Goal: Information Seeking & Learning: Learn about a topic

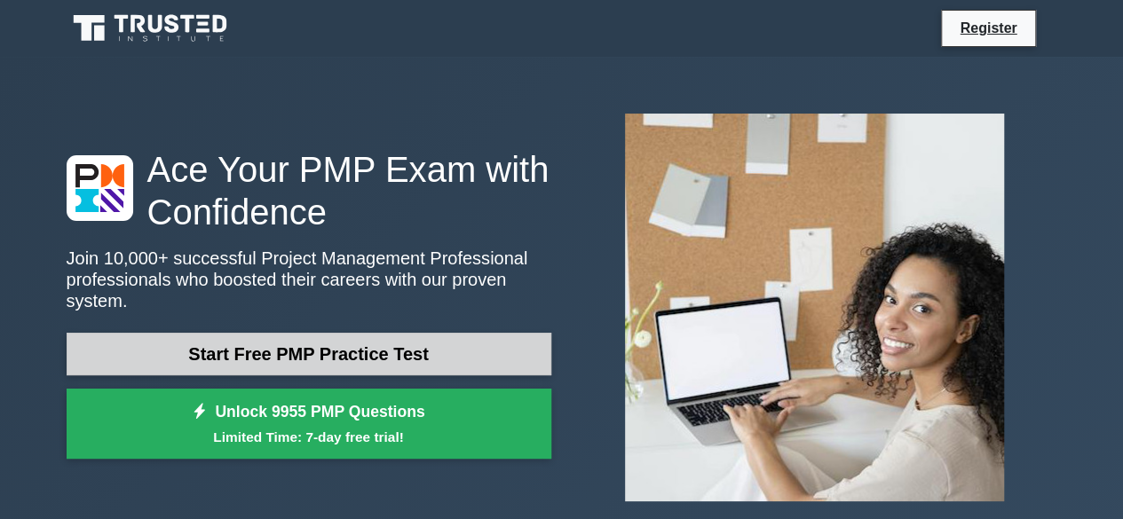
click at [312, 343] on link "Start Free PMP Practice Test" at bounding box center [309, 354] width 485 height 43
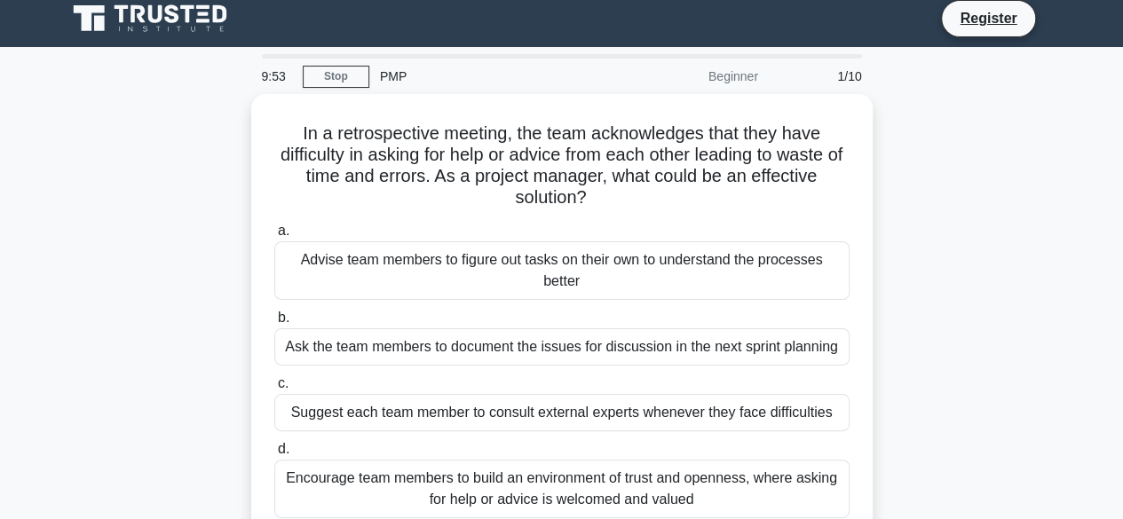
scroll to position [4, 0]
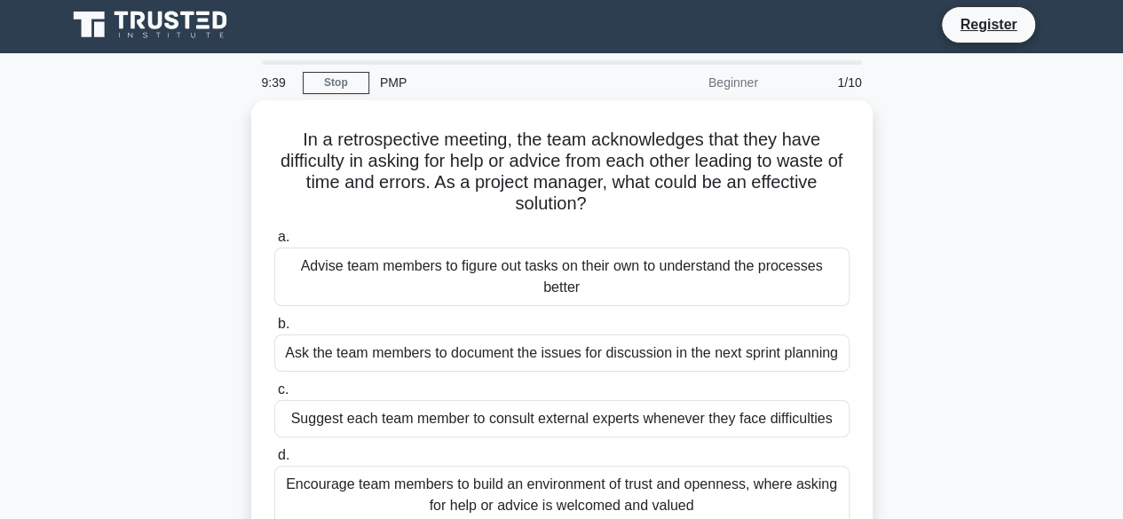
click at [930, 305] on div "In a retrospective meeting, the team acknowledges that they have difficulty in …" at bounding box center [562, 335] width 1012 height 470
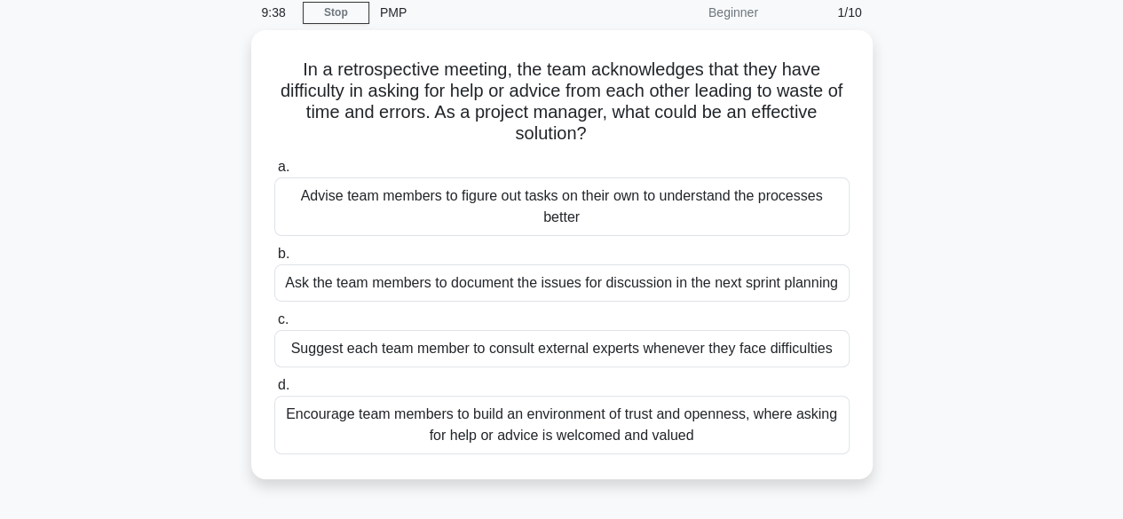
scroll to position [75, 0]
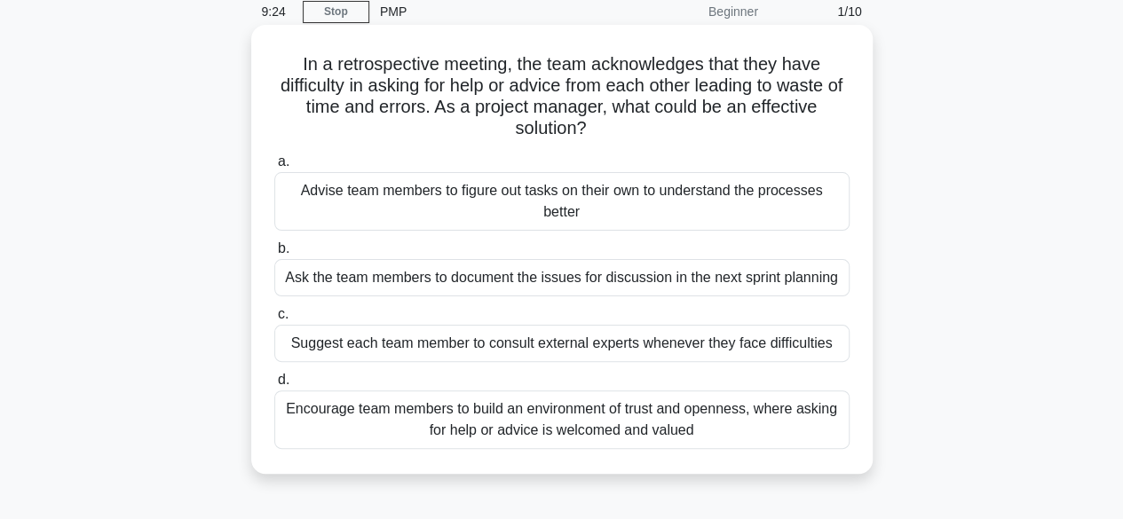
click at [682, 421] on div "Encourage team members to build an environment of trust and openness, where ask…" at bounding box center [561, 419] width 575 height 59
click at [274, 386] on input "d. Encourage team members to build an environment of trust and openness, where …" at bounding box center [274, 381] width 0 height 12
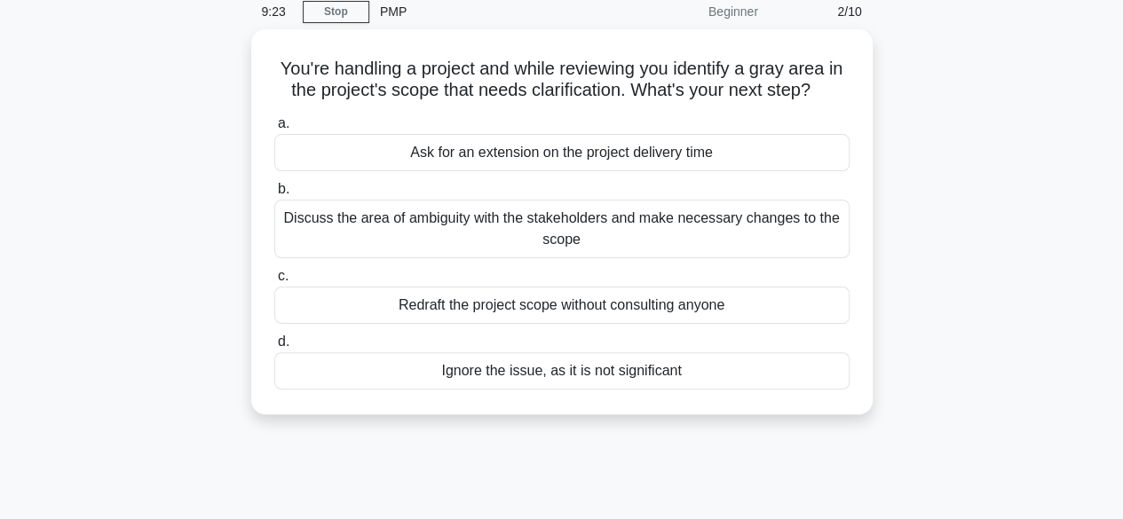
scroll to position [0, 0]
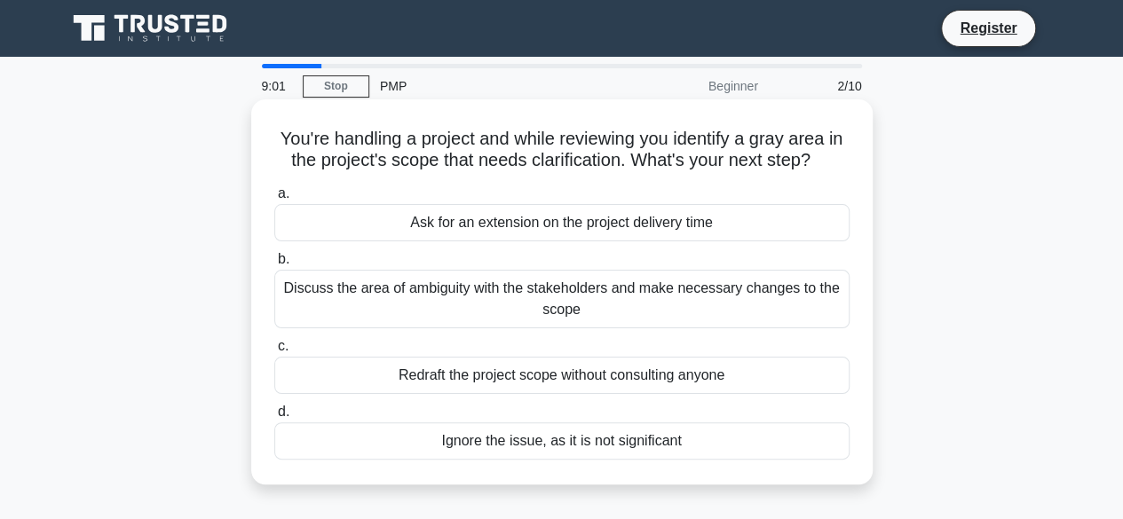
click at [583, 306] on div "Discuss the area of ambiguity with the stakeholders and make necessary changes …" at bounding box center [561, 299] width 575 height 59
click at [274, 265] on input "b. Discuss the area of ambiguity with the stakeholders and make necessary chang…" at bounding box center [274, 260] width 0 height 12
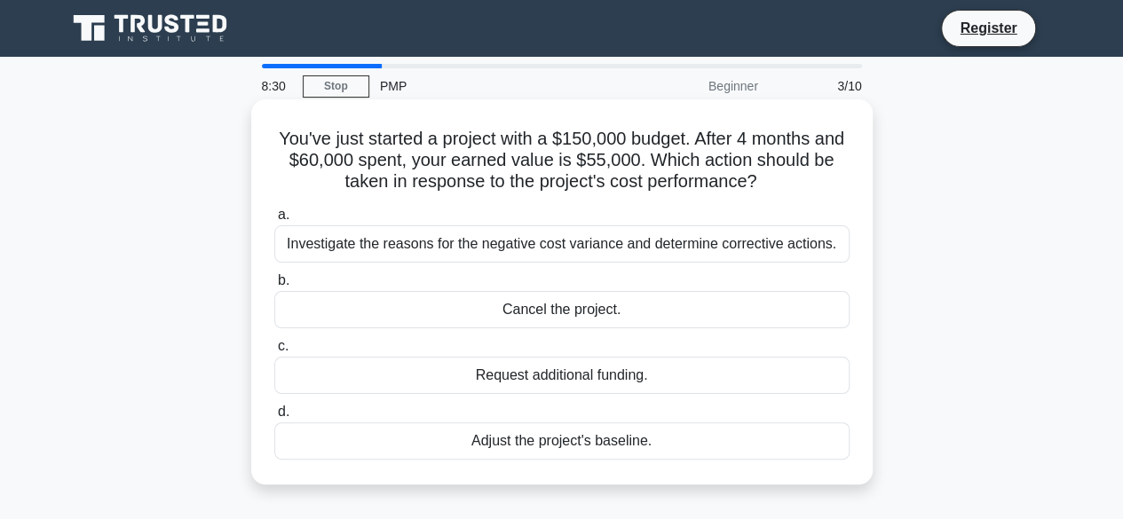
click at [583, 250] on div "Investigate the reasons for the negative cost variance and determine corrective…" at bounding box center [561, 243] width 575 height 37
click at [274, 221] on input "a. Investigate the reasons for the negative cost variance and determine correct…" at bounding box center [274, 215] width 0 height 12
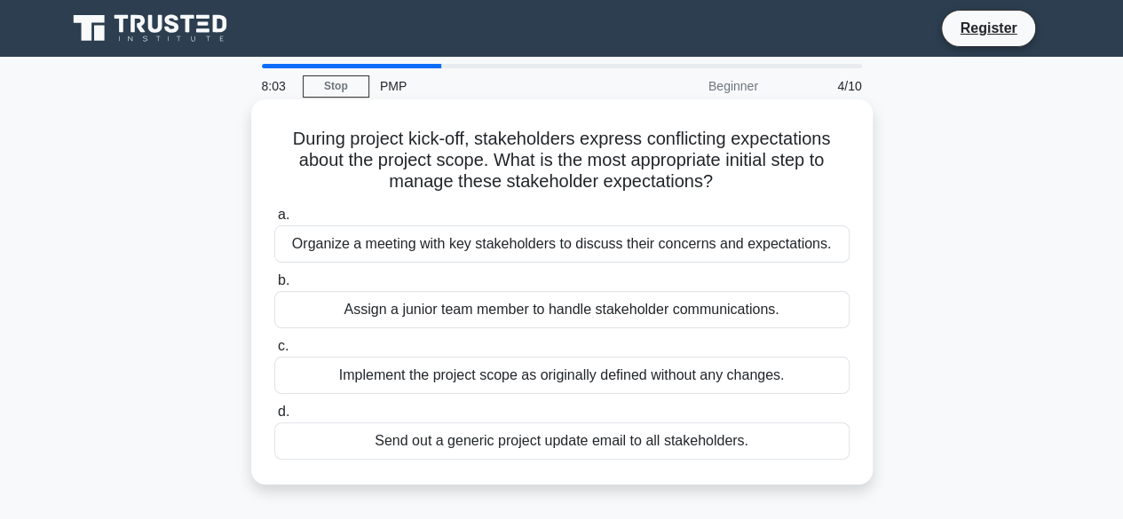
click at [565, 240] on div "Organize a meeting with key stakeholders to discuss their concerns and expectat…" at bounding box center [561, 243] width 575 height 37
click at [274, 221] on input "a. Organize a meeting with key stakeholders to discuss their concerns and expec…" at bounding box center [274, 215] width 0 height 12
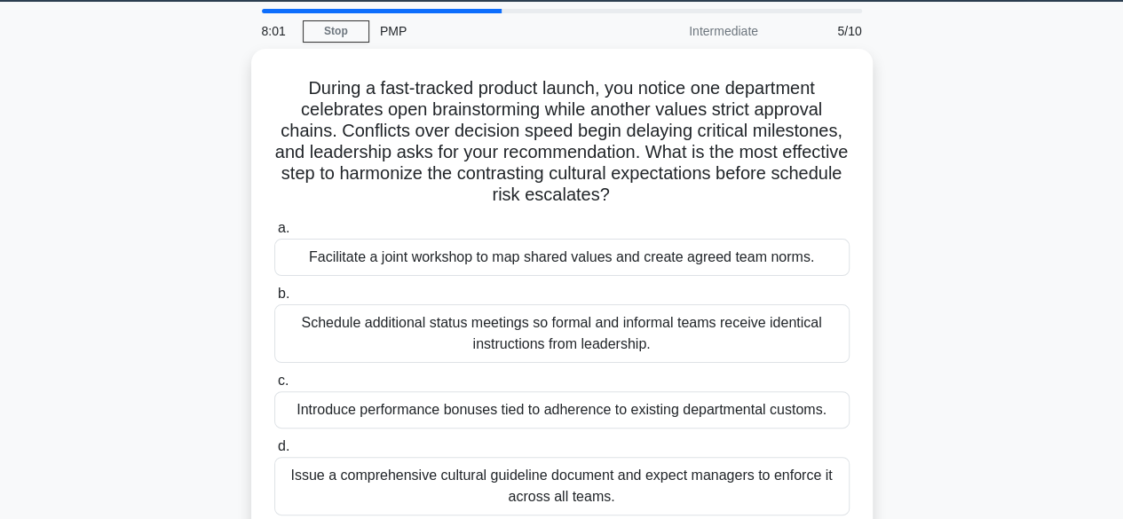
scroll to position [59, 0]
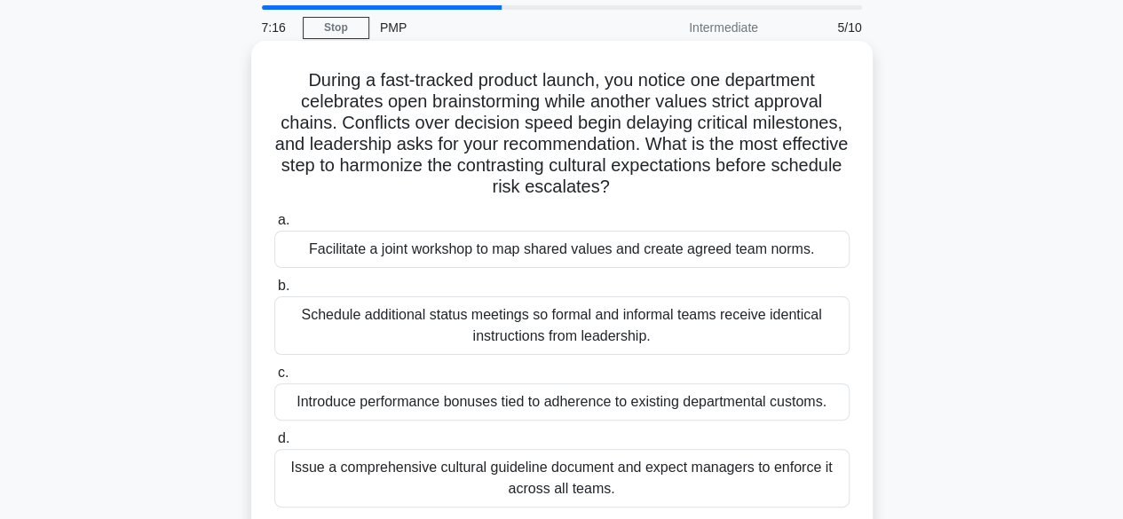
click at [495, 255] on div "Facilitate a joint workshop to map shared values and create agreed team norms." at bounding box center [561, 249] width 575 height 37
click at [274, 226] on input "a. Facilitate a joint workshop to map shared values and create agreed team norm…" at bounding box center [274, 221] width 0 height 12
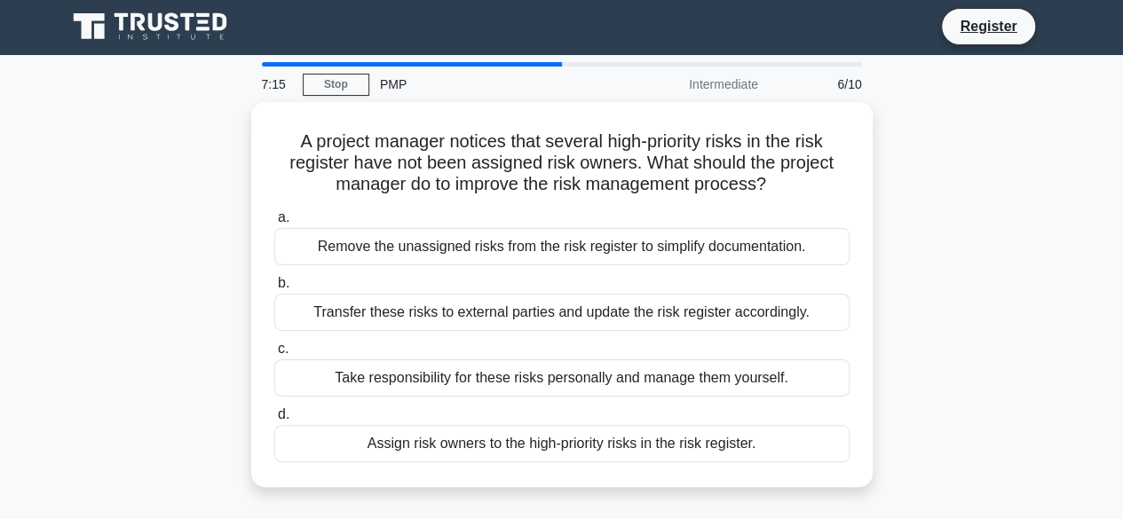
scroll to position [0, 0]
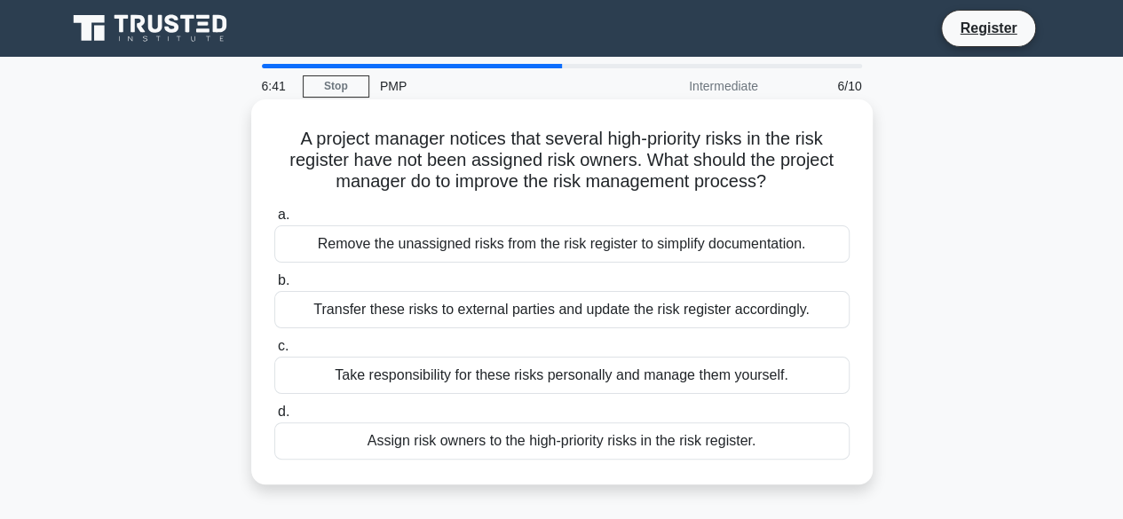
click at [579, 450] on div "Assign risk owners to the high-priority risks in the risk register." at bounding box center [561, 440] width 575 height 37
click at [274, 418] on input "d. Assign risk owners to the high-priority risks in the risk register." at bounding box center [274, 412] width 0 height 12
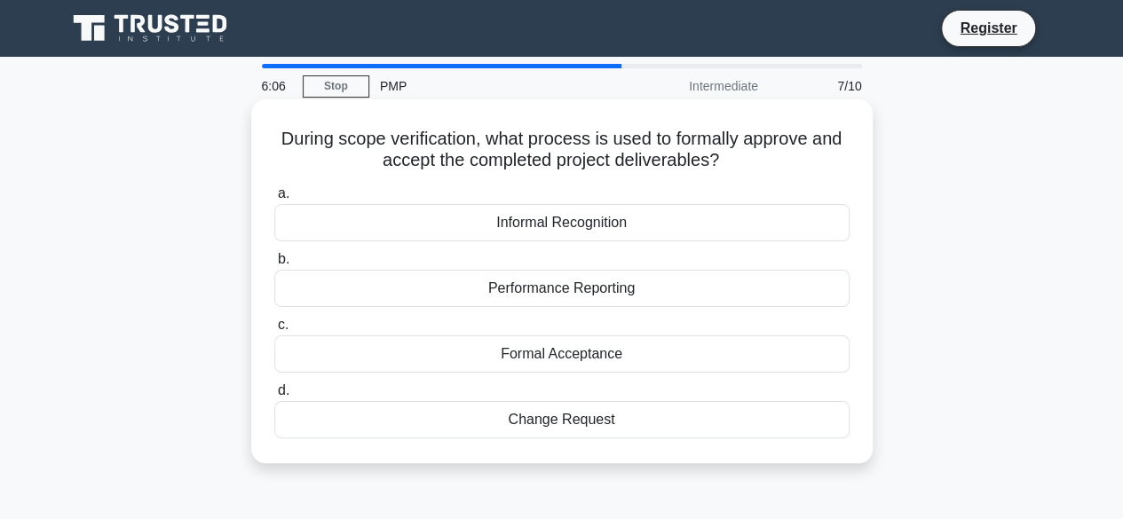
click at [593, 294] on div "Performance Reporting" at bounding box center [561, 288] width 575 height 37
click at [274, 265] on input "b. Performance Reporting" at bounding box center [274, 260] width 0 height 12
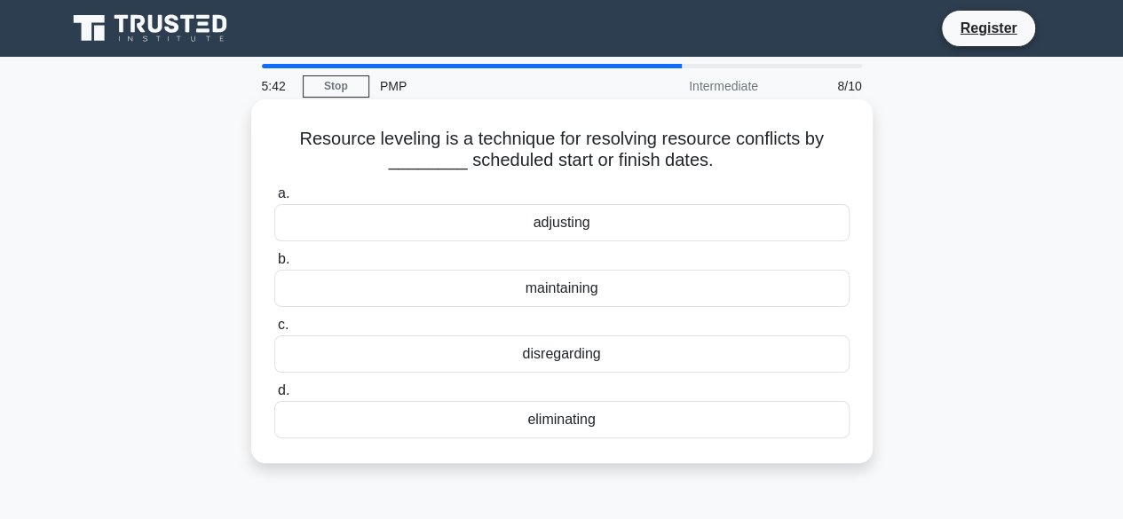
click at [534, 292] on div "maintaining" at bounding box center [561, 288] width 575 height 37
click at [274, 265] on input "b. maintaining" at bounding box center [274, 260] width 0 height 12
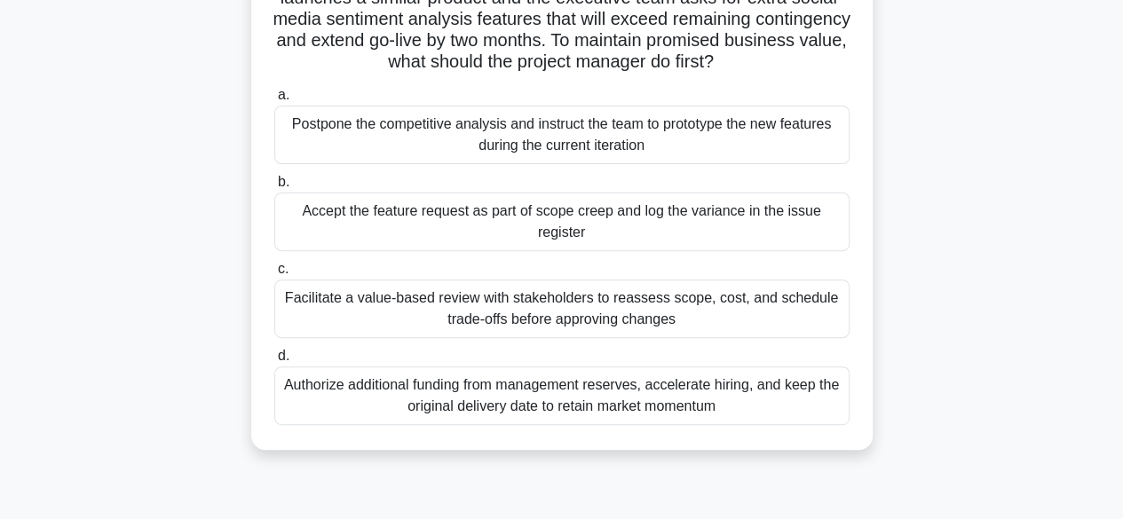
scroll to position [189, 0]
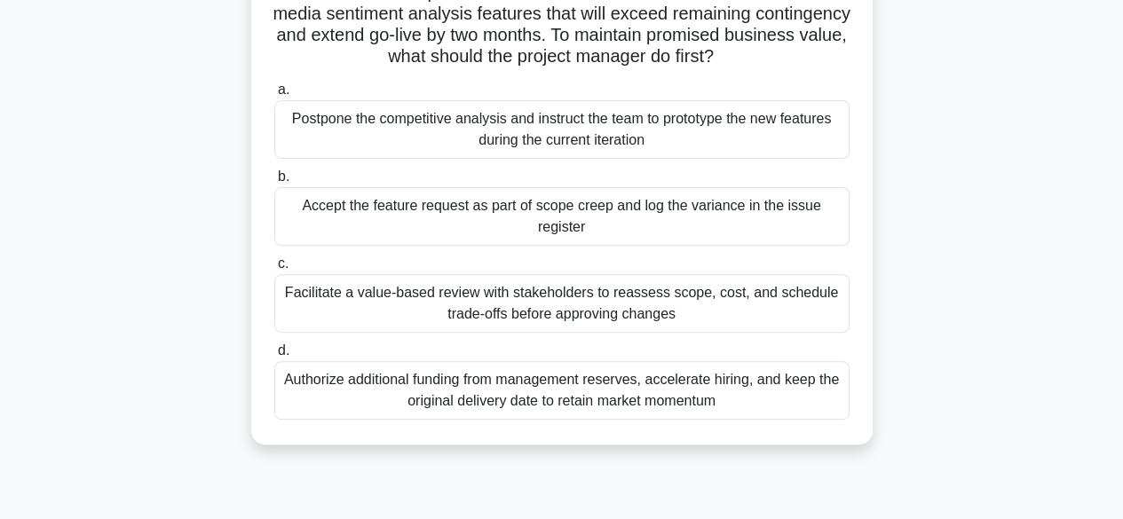
click at [567, 308] on div "Facilitate a value-based review with stakeholders to reassess scope, cost, and …" at bounding box center [561, 303] width 575 height 59
click at [274, 270] on input "c. Facilitate a value-based review with stakeholders to reassess scope, cost, a…" at bounding box center [274, 264] width 0 height 12
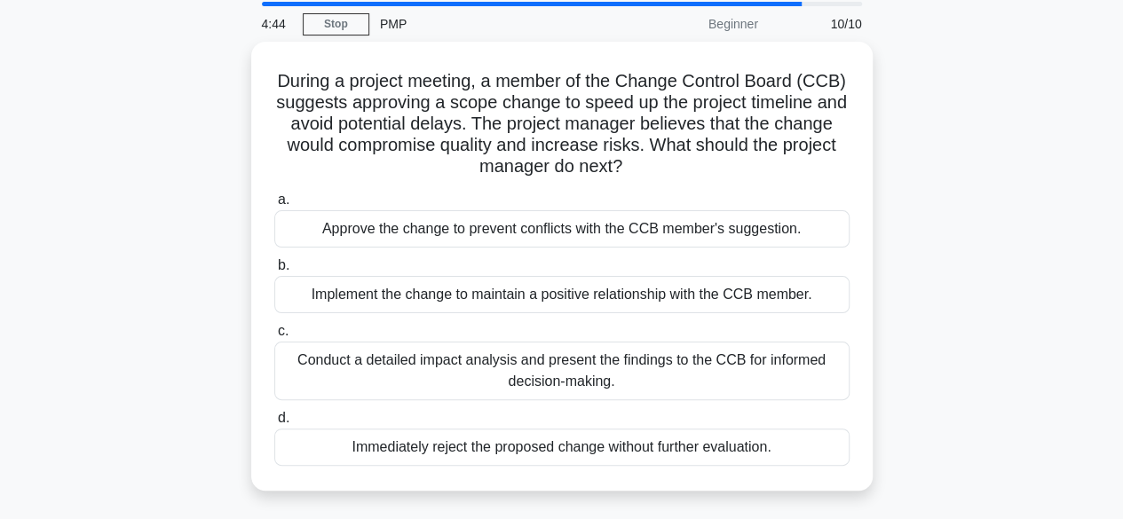
scroll to position [63, 0]
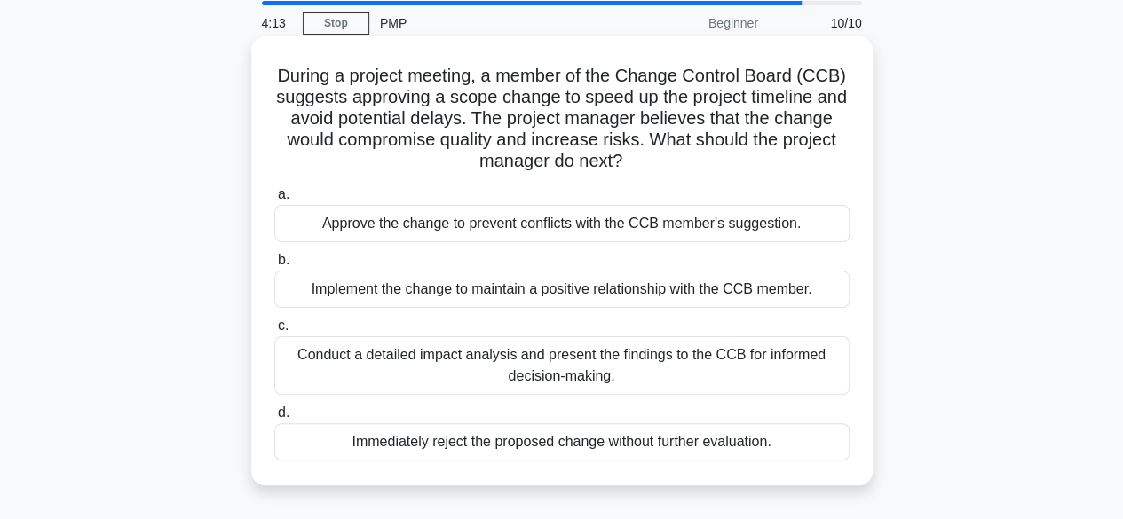
click at [710, 356] on div "Conduct a detailed impact analysis and present the findings to the CCB for info…" at bounding box center [561, 365] width 575 height 59
click at [274, 332] on input "c. Conduct a detailed impact analysis and present the findings to the CCB for i…" at bounding box center [274, 326] width 0 height 12
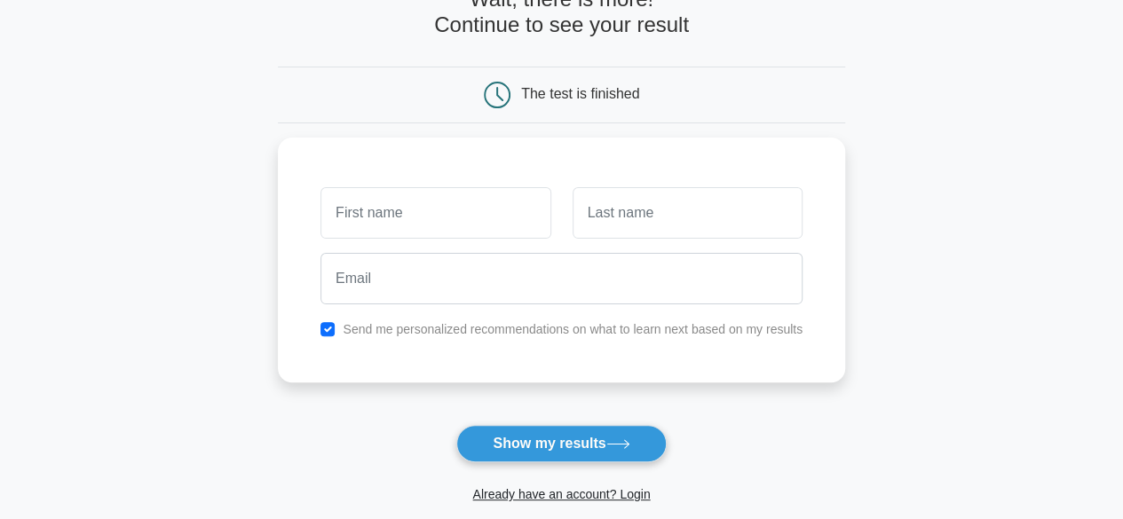
scroll to position [112, 0]
type input "Nitin"
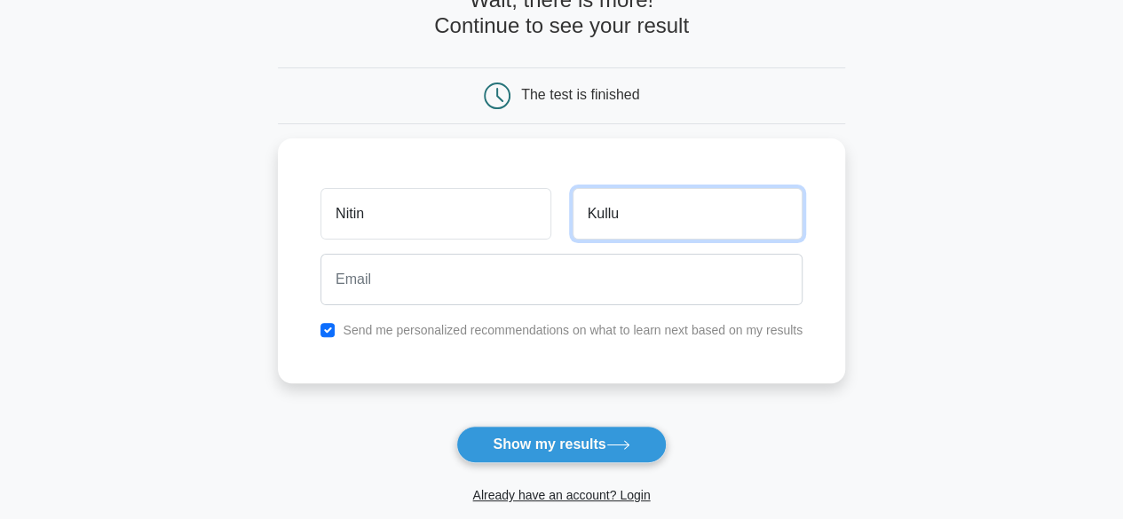
type input "Kullu"
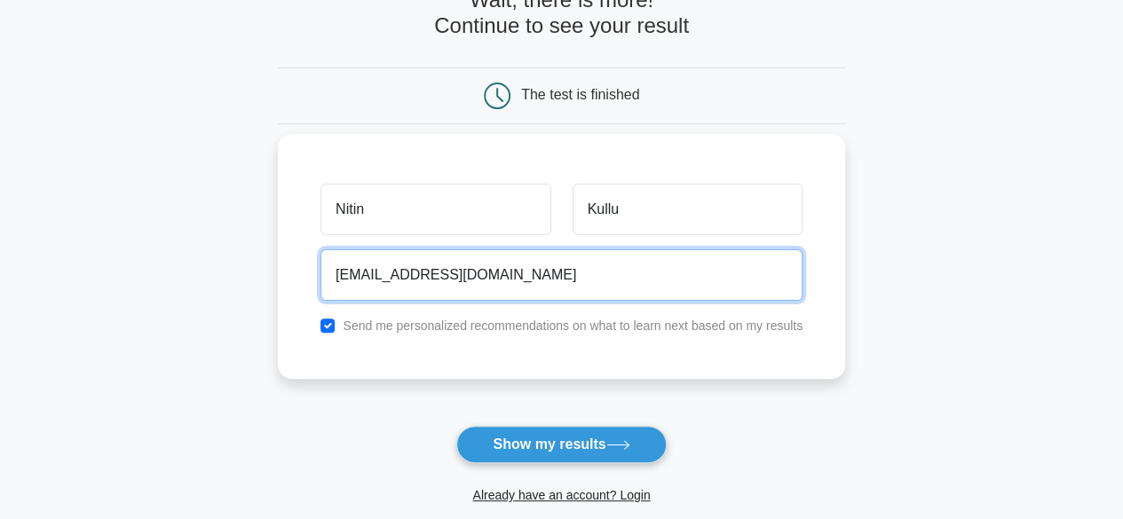
type input "nin.kullu@rediffmail.com"
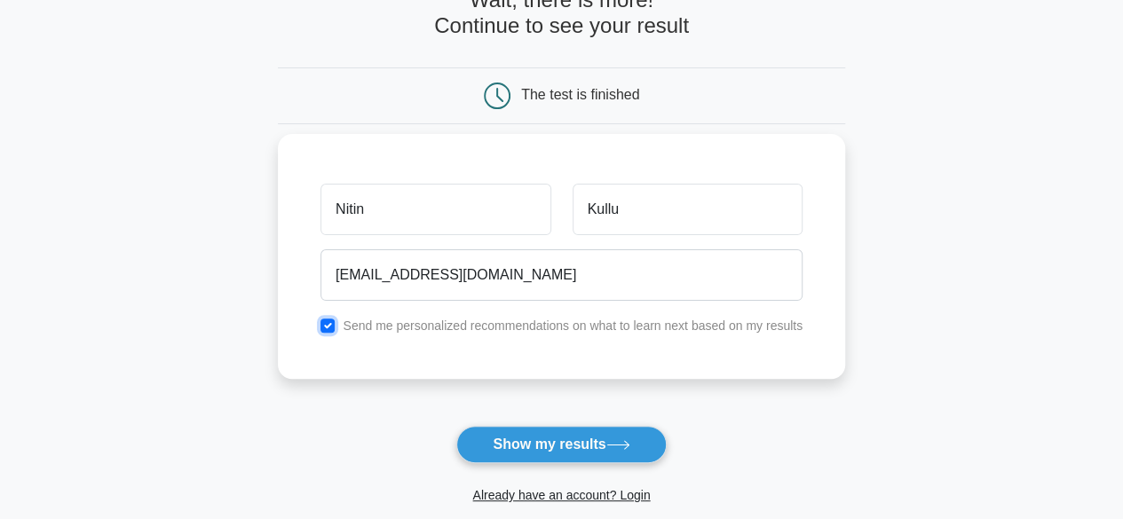
click at [333, 325] on input "checkbox" at bounding box center [327, 326] width 14 height 14
checkbox input "false"
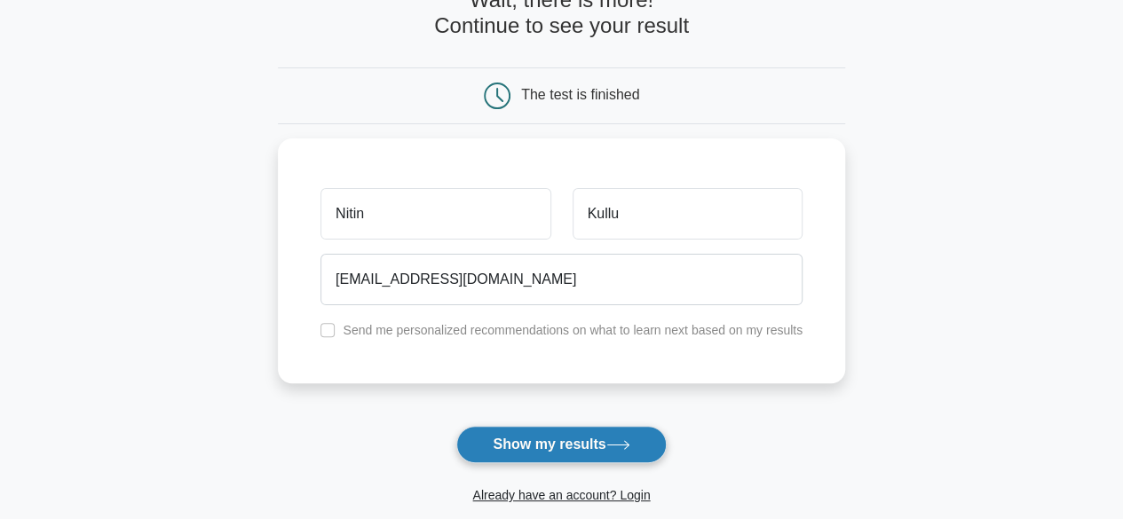
click at [531, 441] on button "Show my results" at bounding box center [560, 444] width 209 height 37
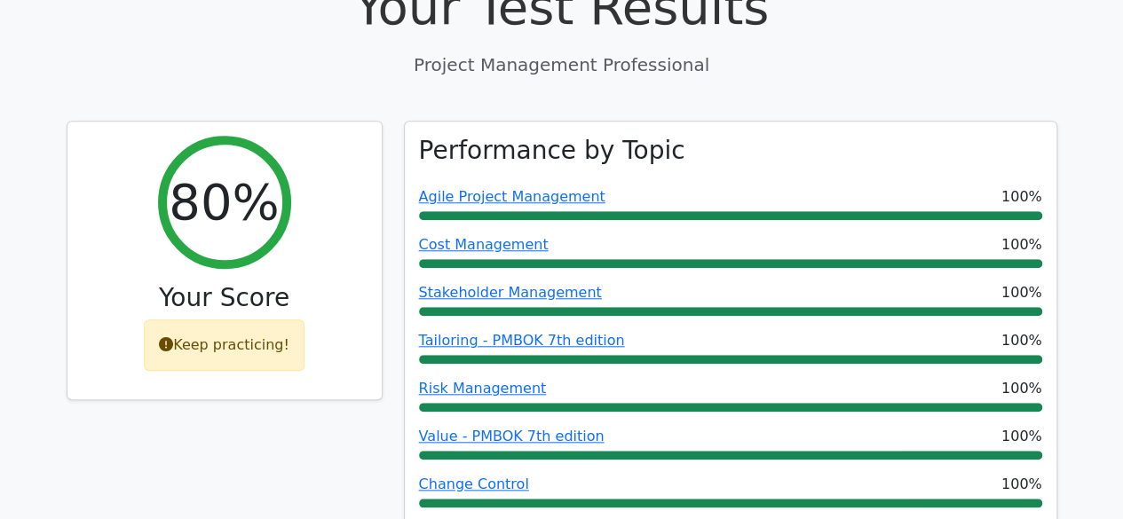
scroll to position [690, 0]
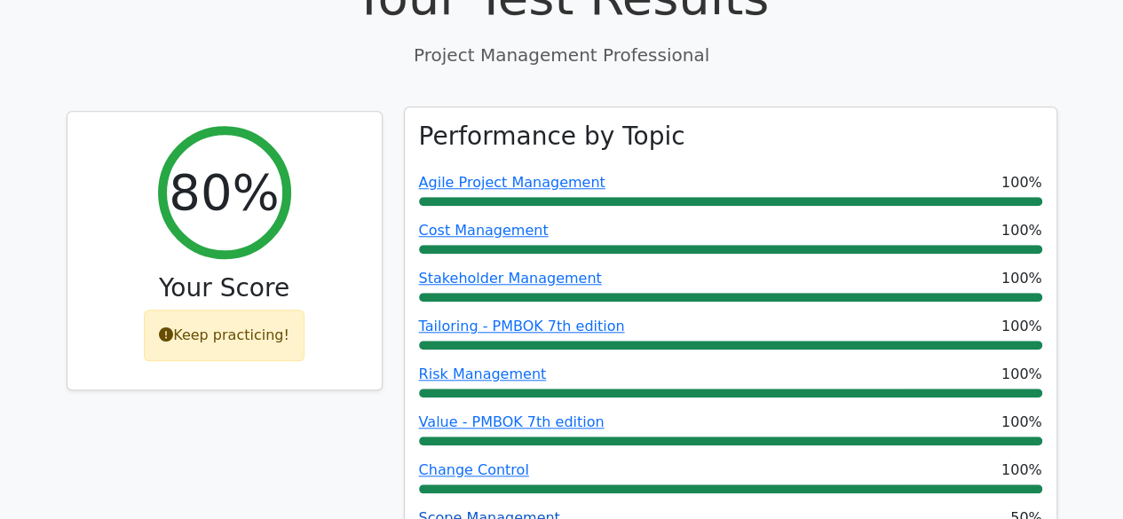
click at [513, 509] on link "Scope Management" at bounding box center [489, 517] width 141 height 17
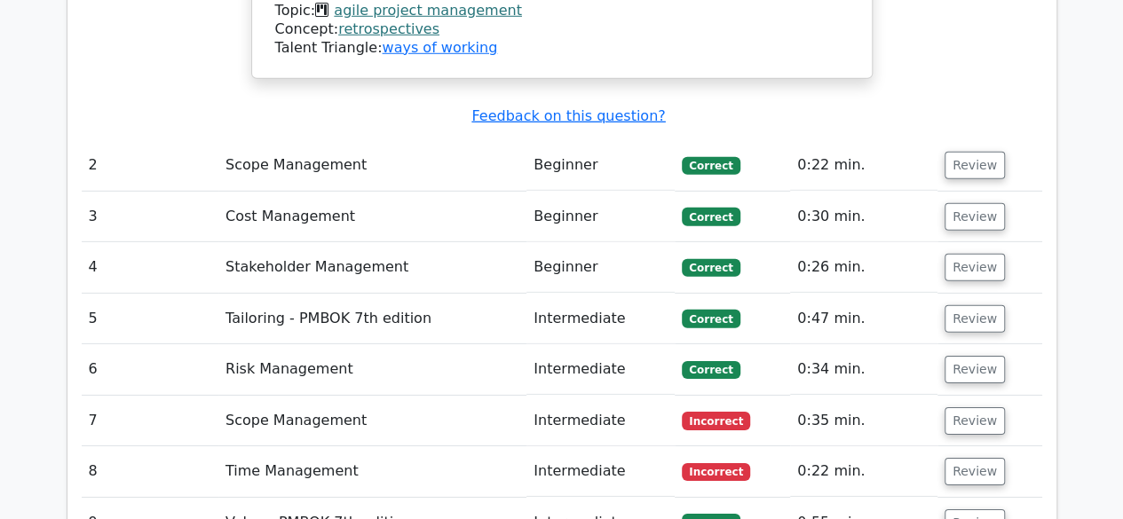
scroll to position [2612, 0]
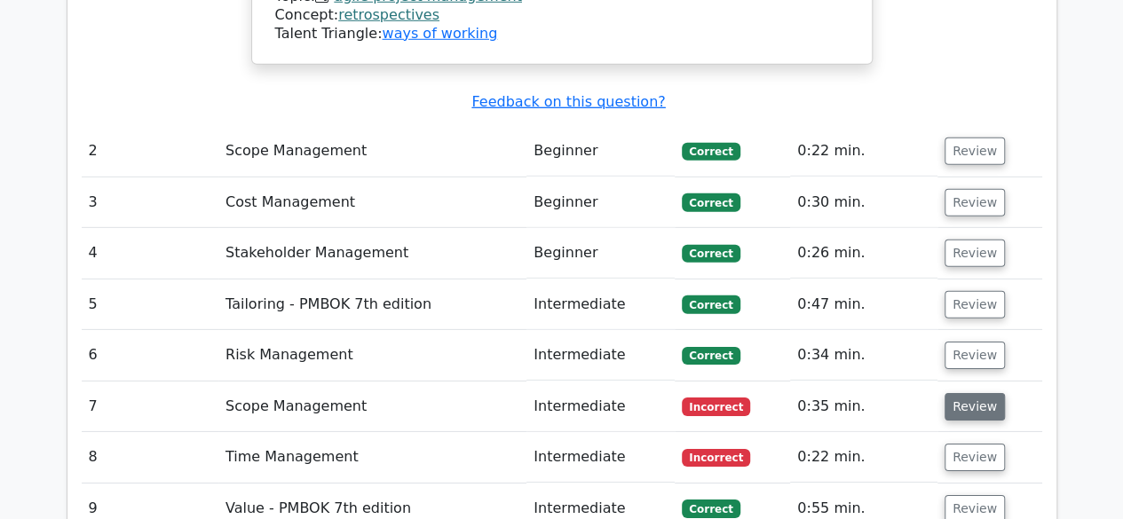
click at [974, 393] on button "Review" at bounding box center [974, 407] width 60 height 28
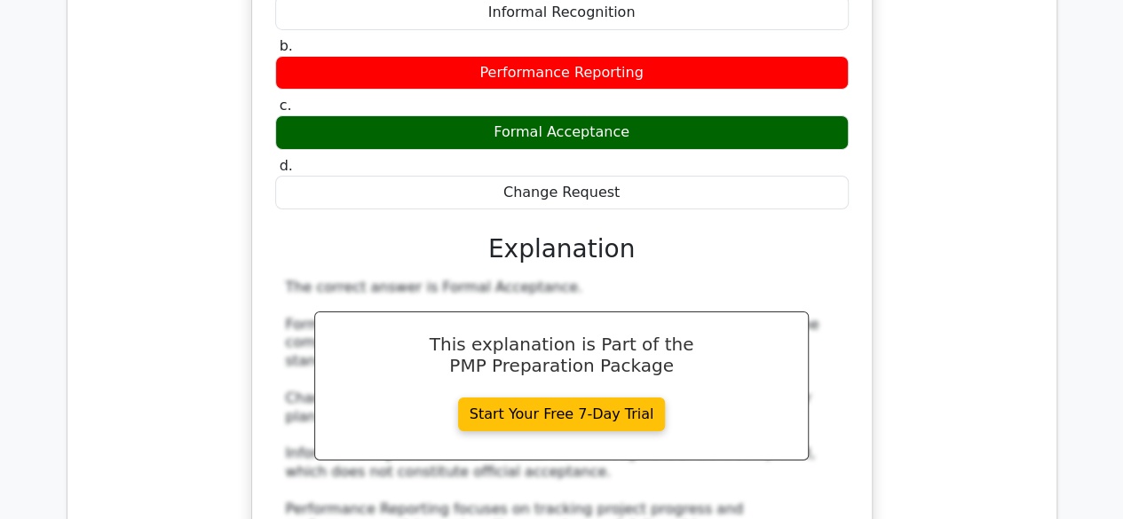
scroll to position [3516, 0]
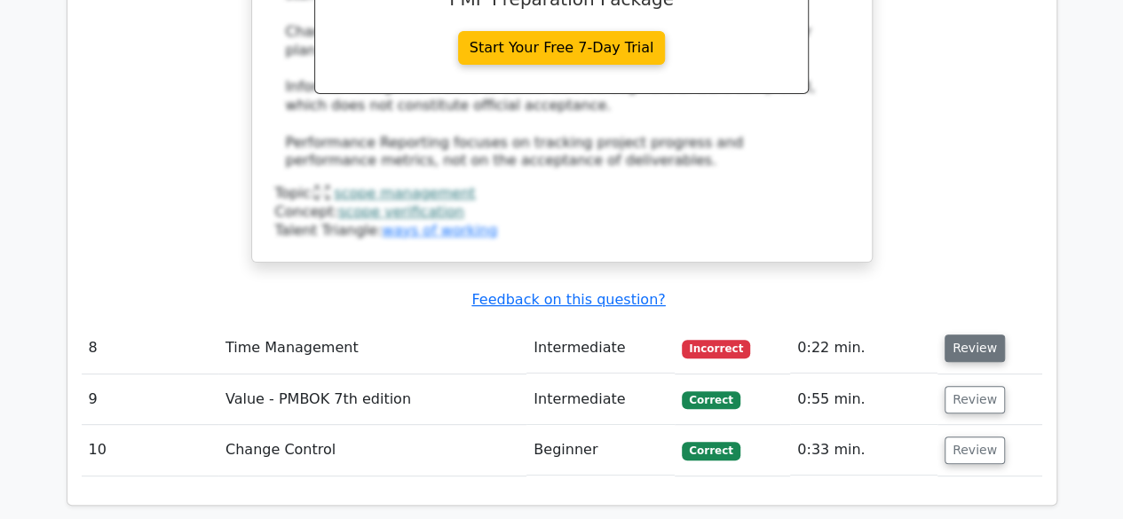
click at [969, 335] on button "Review" at bounding box center [974, 349] width 60 height 28
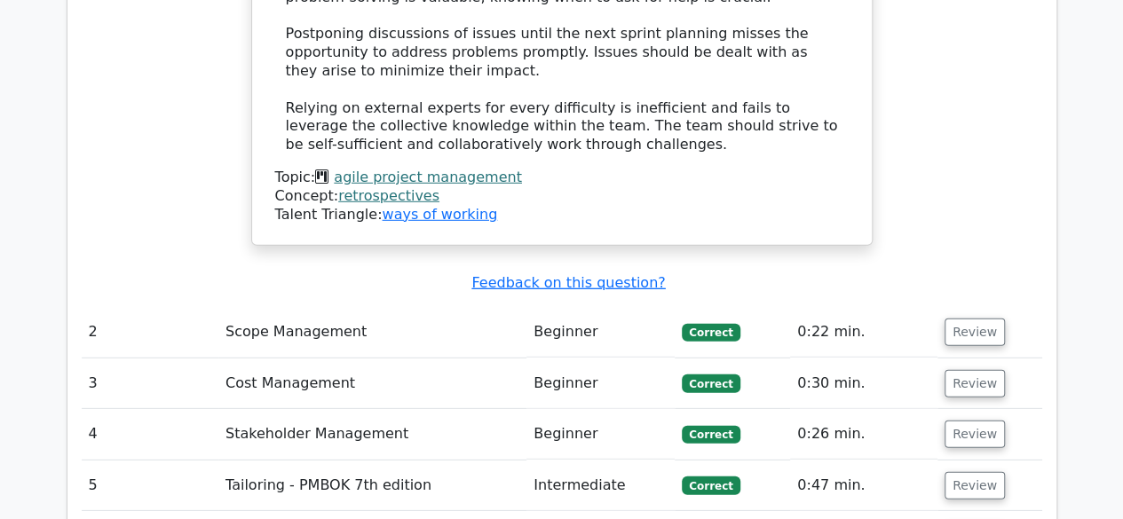
scroll to position [2441, 0]
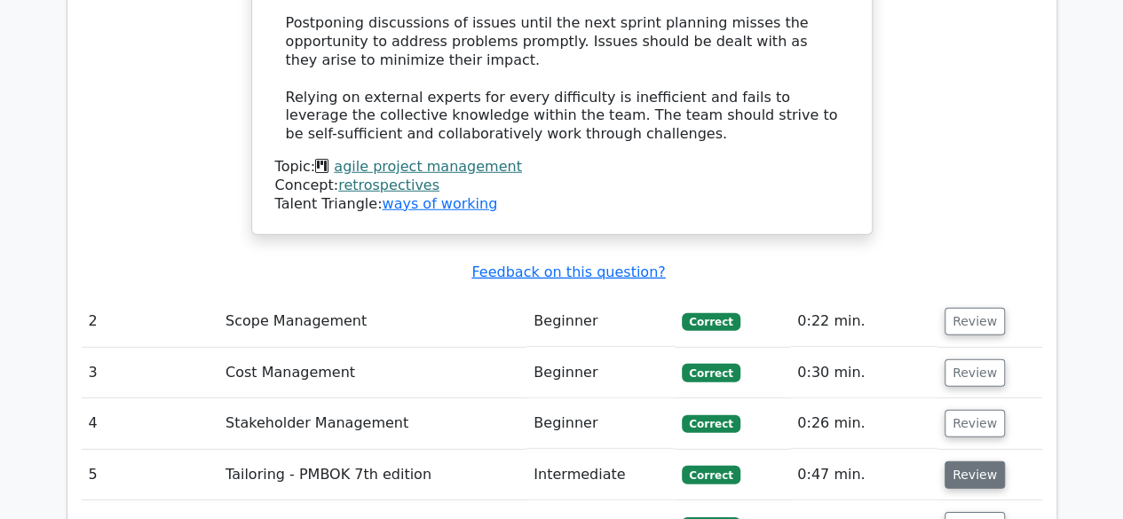
click at [983, 461] on button "Review" at bounding box center [974, 475] width 60 height 28
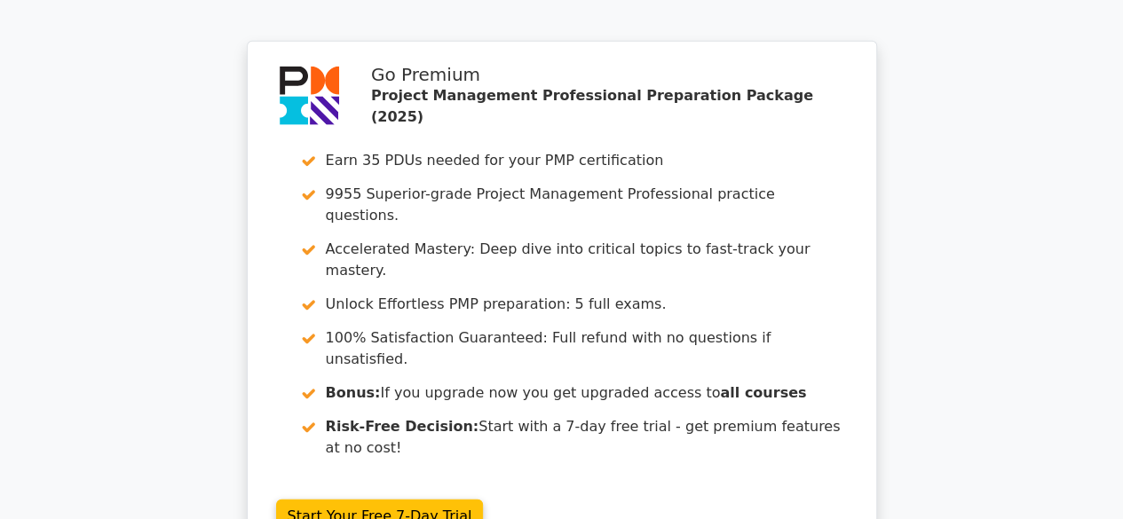
scroll to position [5718, 0]
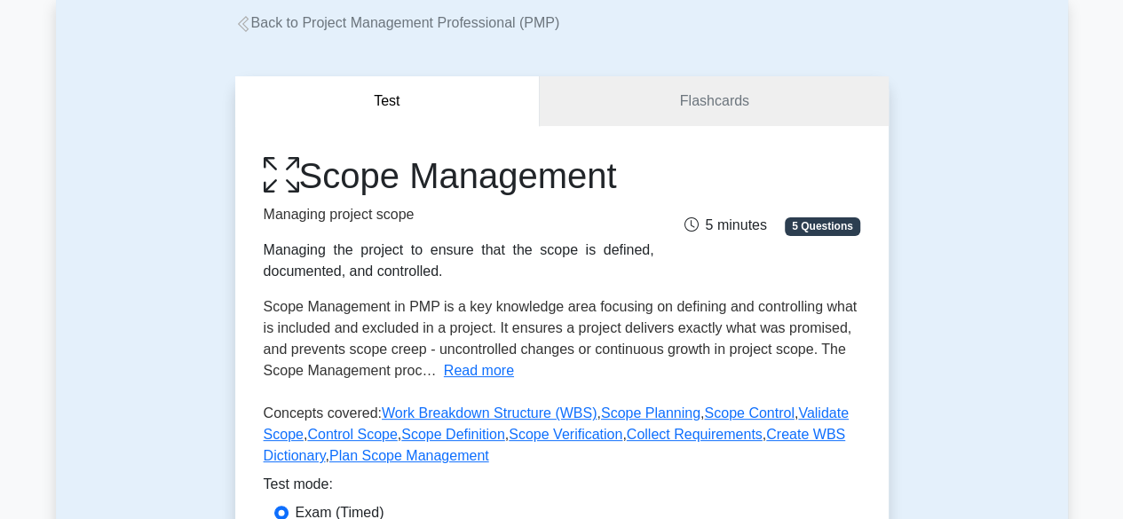
scroll to position [96, 0]
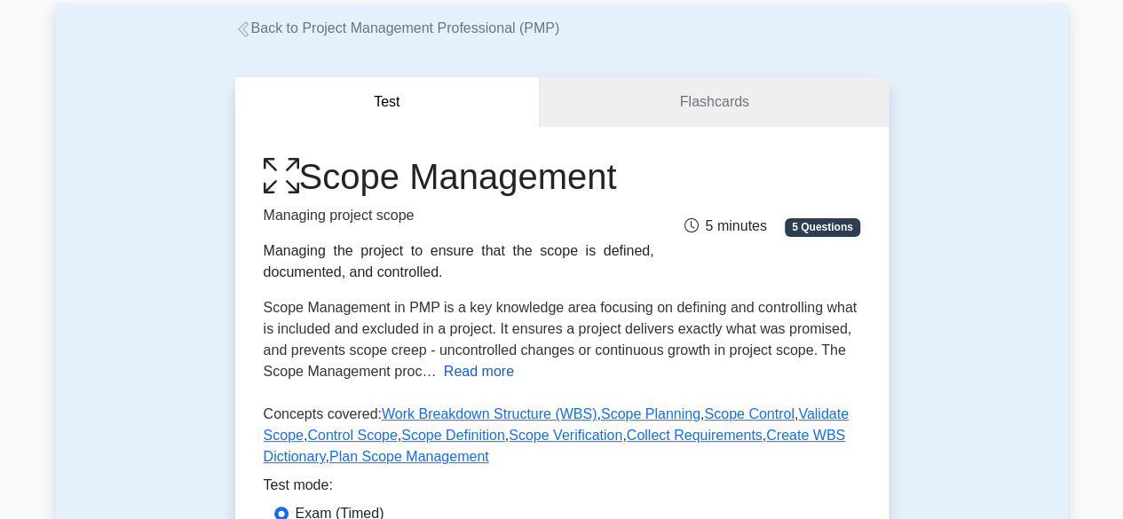
click at [469, 375] on button "Read more" at bounding box center [479, 371] width 70 height 21
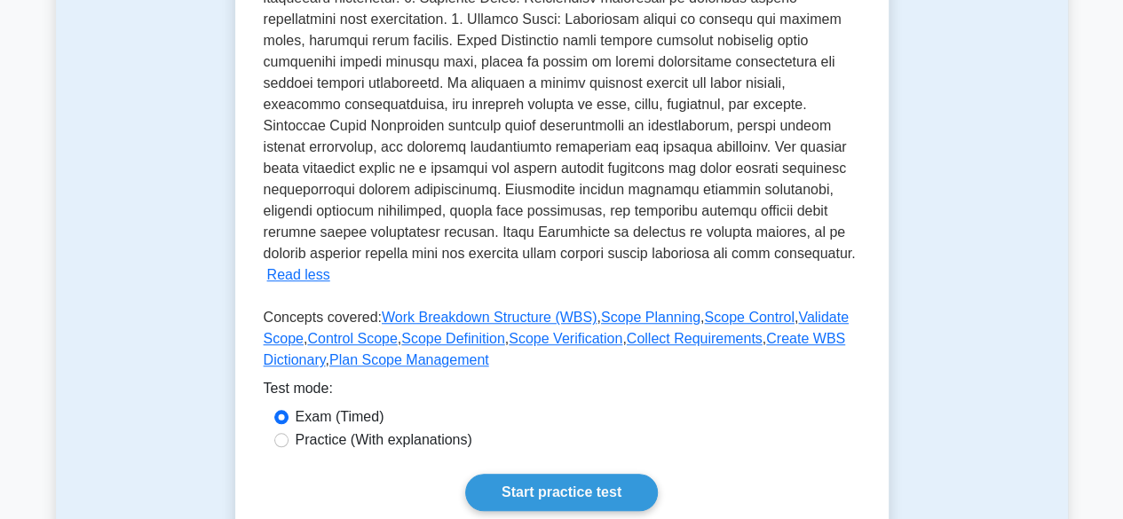
scroll to position [583, 0]
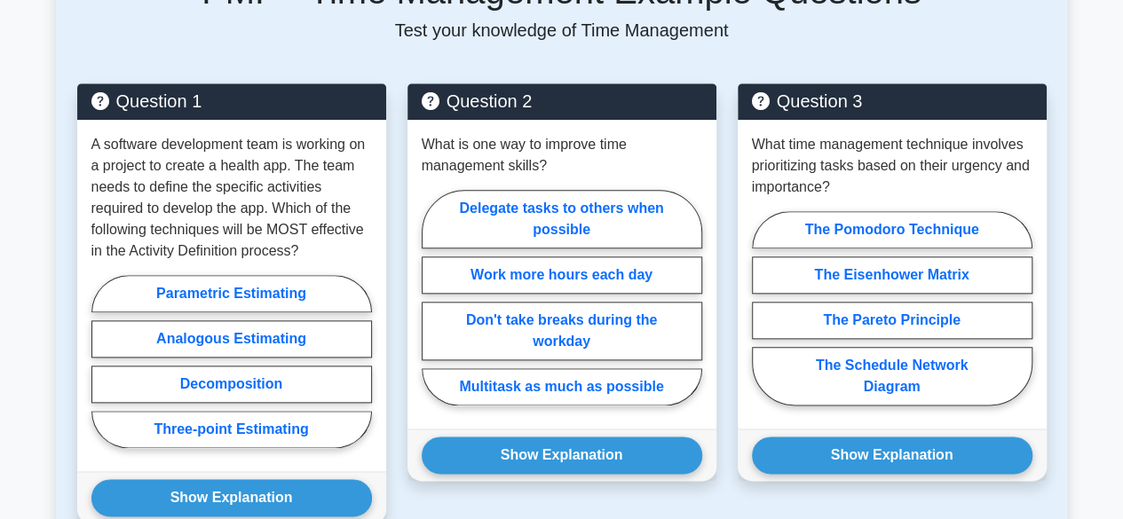
scroll to position [272, 0]
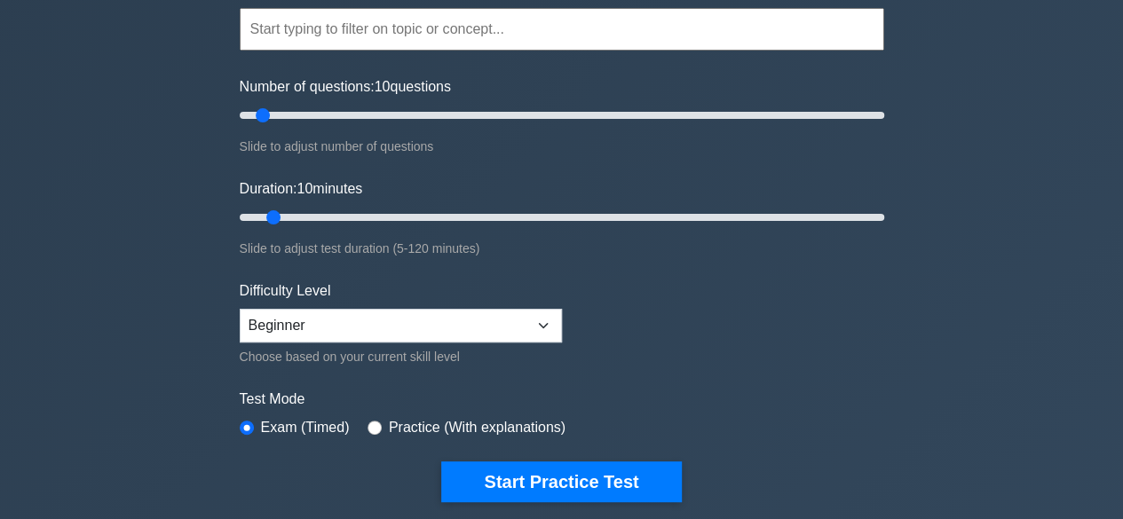
scroll to position [176, 0]
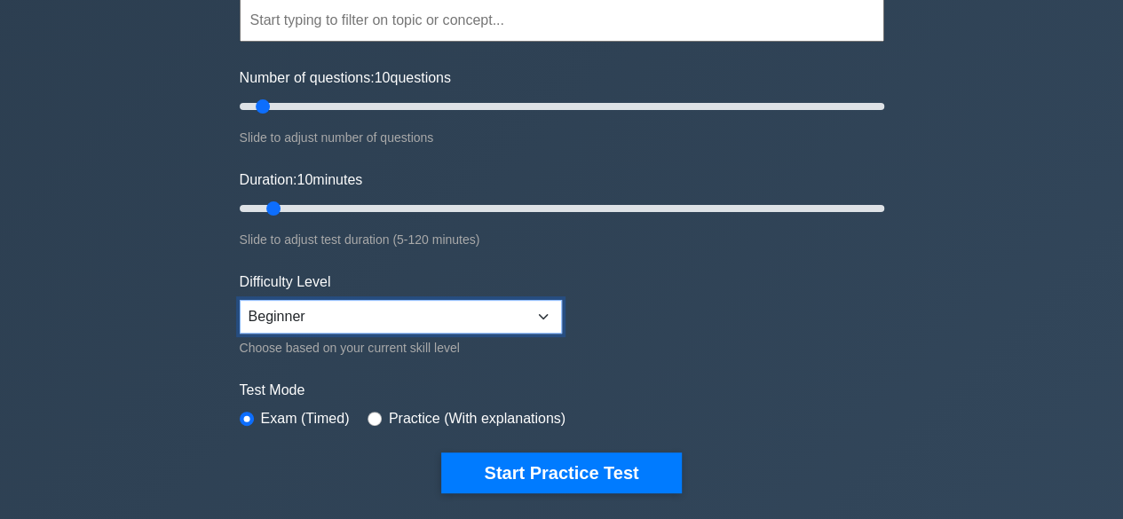
click at [532, 319] on select "Beginner Intermediate Expert" at bounding box center [401, 317] width 322 height 34
select select "intermediate"
click at [240, 300] on select "Beginner Intermediate Expert" at bounding box center [401, 317] width 322 height 34
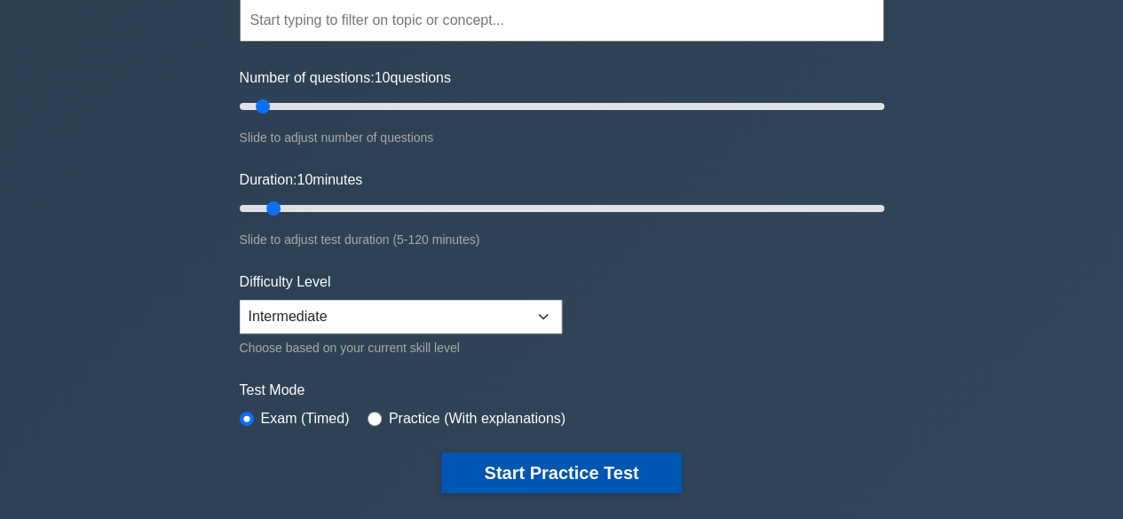
click at [538, 463] on button "Start Practice Test" at bounding box center [561, 473] width 240 height 41
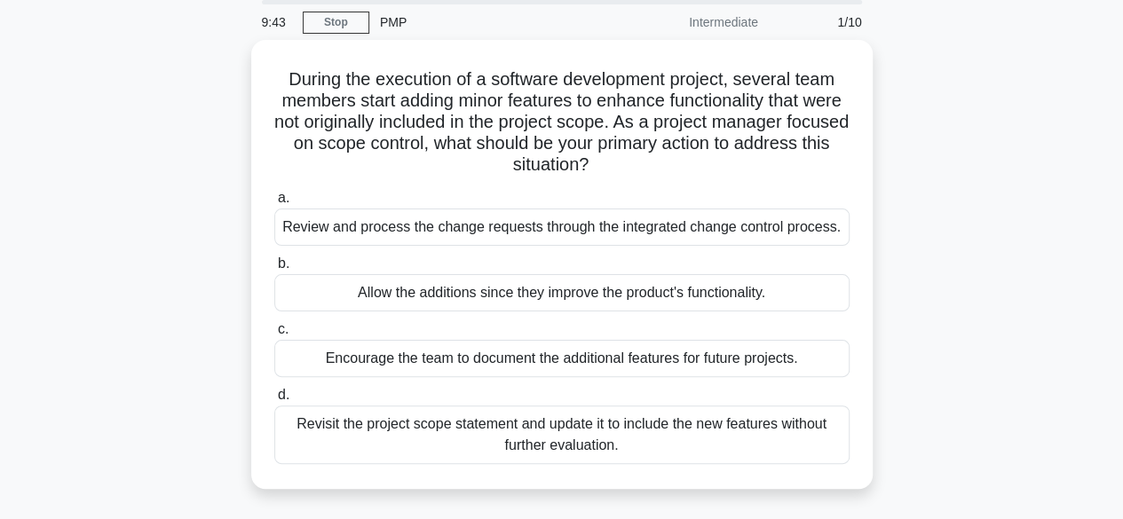
scroll to position [63, 0]
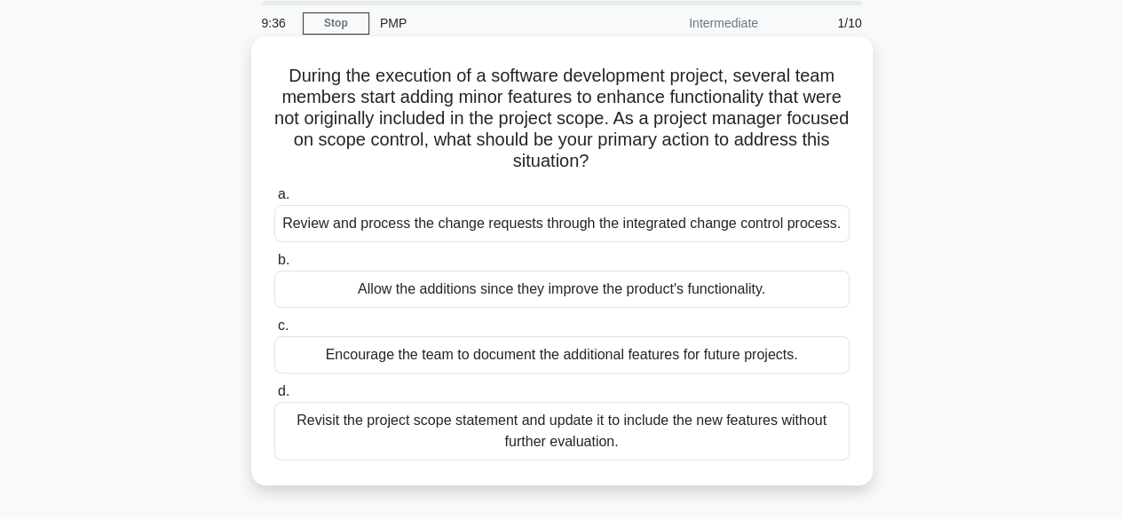
click at [635, 228] on div "Review and process the change requests through the integrated change control pr…" at bounding box center [561, 223] width 575 height 37
click at [274, 201] on input "a. Review and process the change requests through the integrated change control…" at bounding box center [274, 195] width 0 height 12
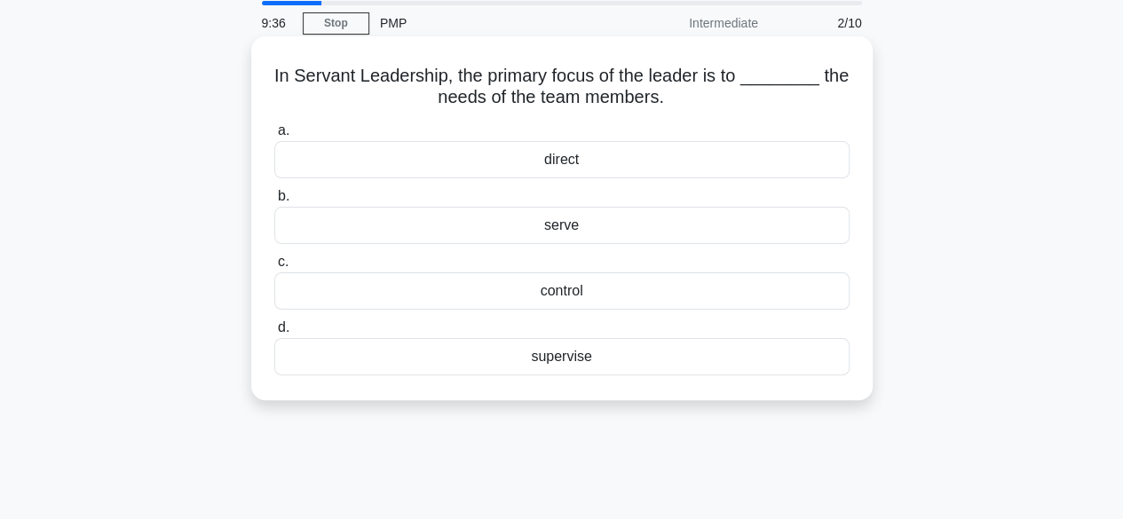
scroll to position [0, 0]
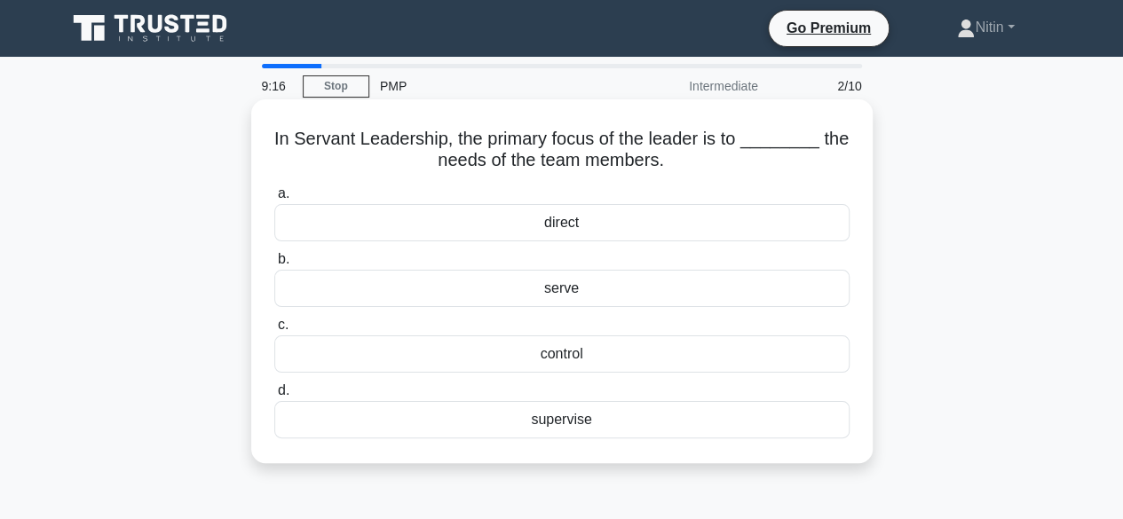
click at [572, 228] on div "direct" at bounding box center [561, 222] width 575 height 37
click at [274, 200] on input "a. direct" at bounding box center [274, 194] width 0 height 12
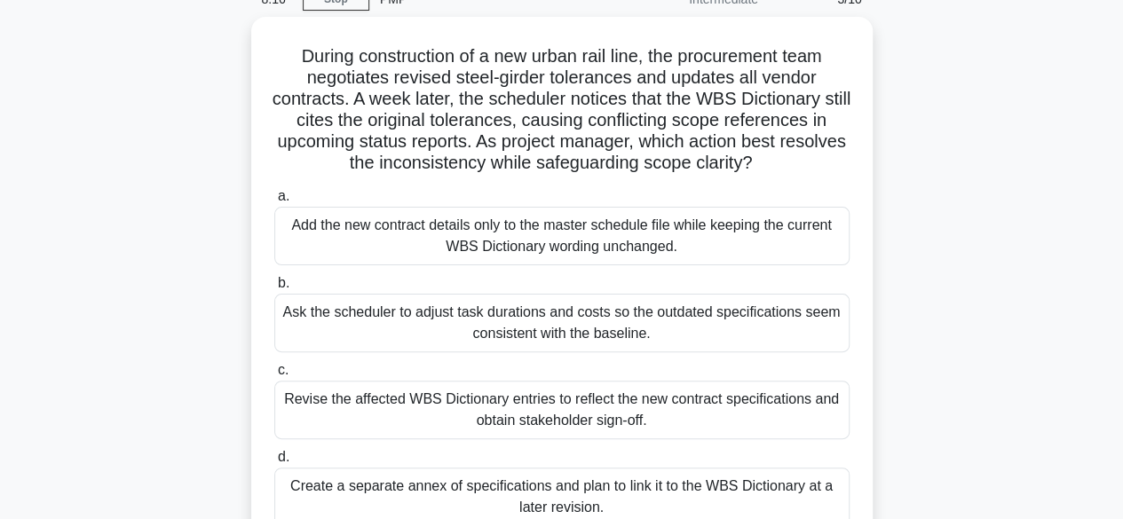
scroll to position [89, 0]
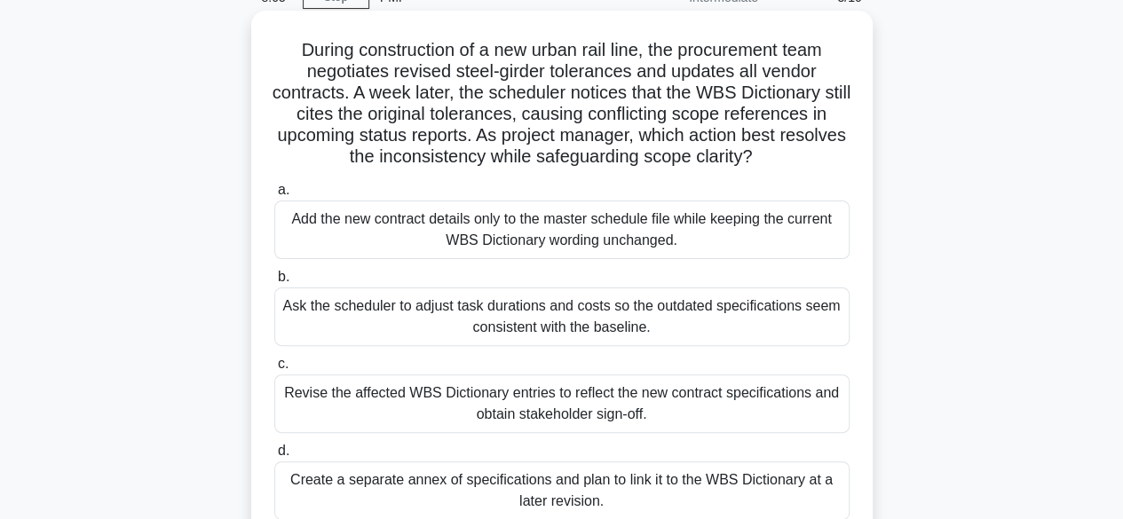
click at [480, 419] on div "Revise the affected WBS Dictionary entries to reflect the new contract specific…" at bounding box center [561, 404] width 575 height 59
click at [274, 370] on input "c. Revise the affected WBS Dictionary entries to reflect the new contract speci…" at bounding box center [274, 365] width 0 height 12
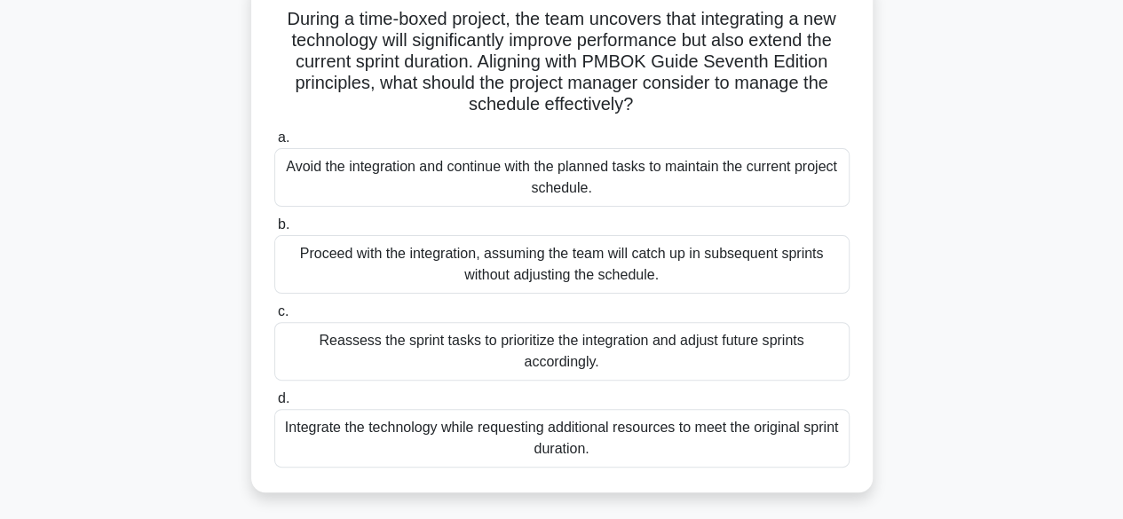
scroll to position [126, 0]
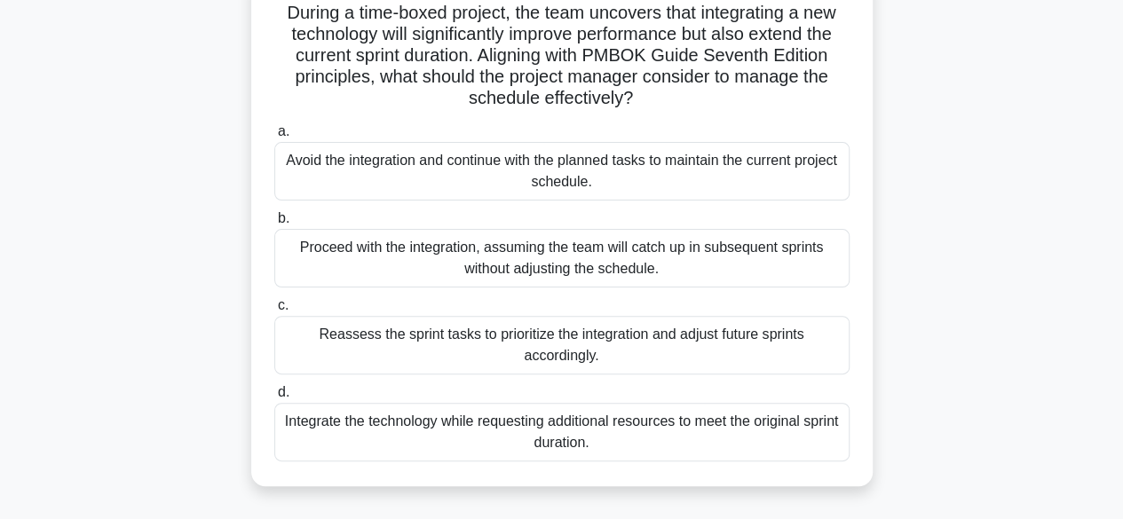
click at [632, 445] on div "Integrate the technology while requesting additional resources to meet the orig…" at bounding box center [561, 432] width 575 height 59
click at [274, 398] on input "d. Integrate the technology while requesting additional resources to meet the o…" at bounding box center [274, 393] width 0 height 12
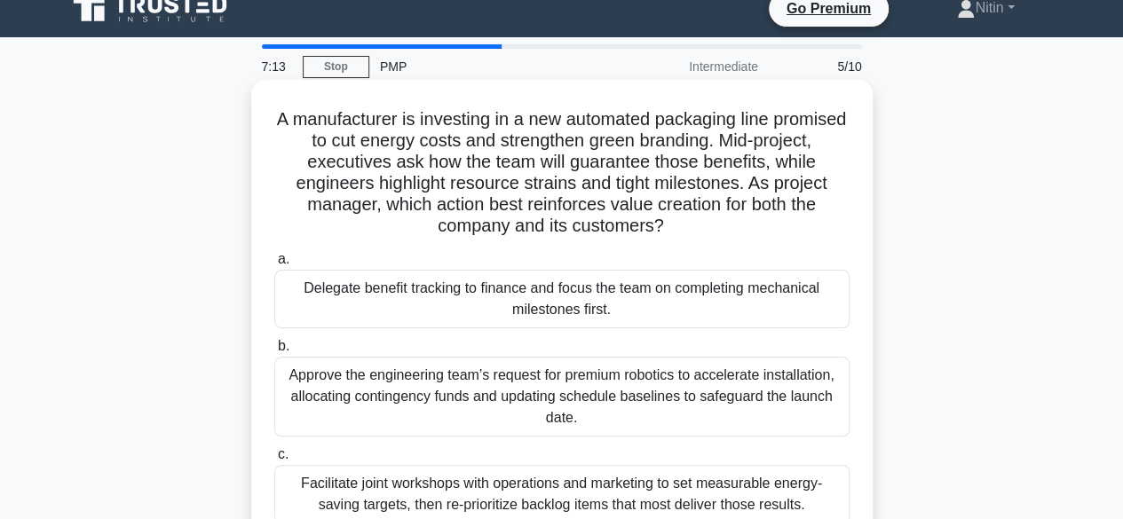
scroll to position [0, 0]
